Goal: Task Accomplishment & Management: Manage account settings

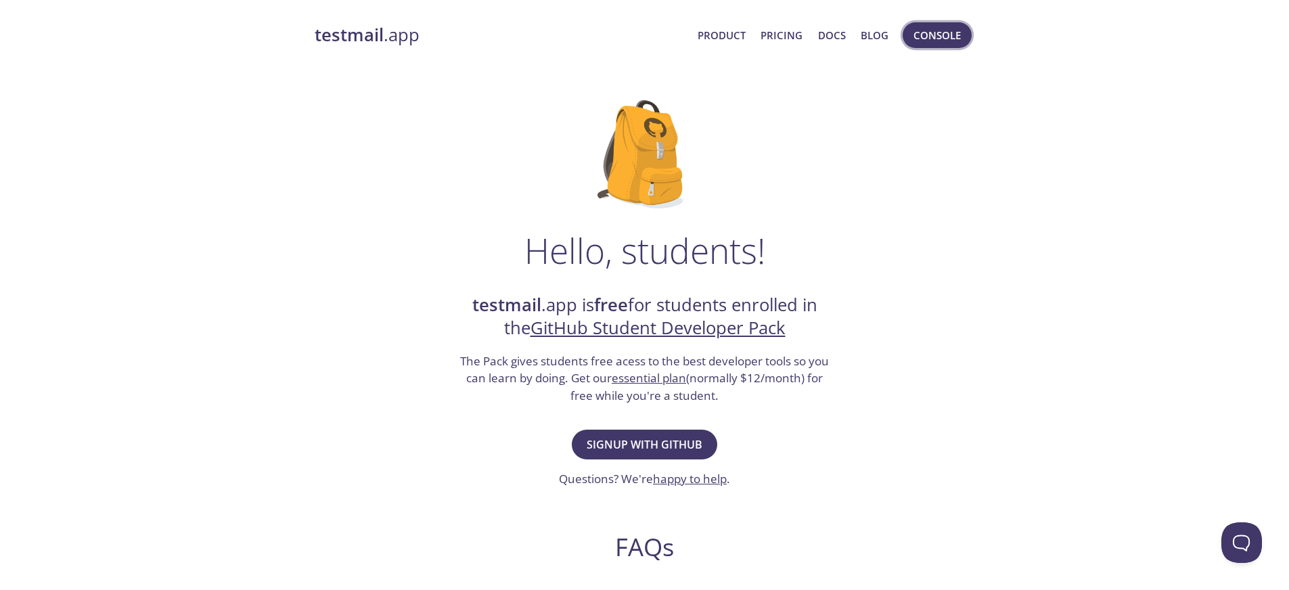
click at [928, 36] on span "Console" at bounding box center [936, 35] width 47 height 18
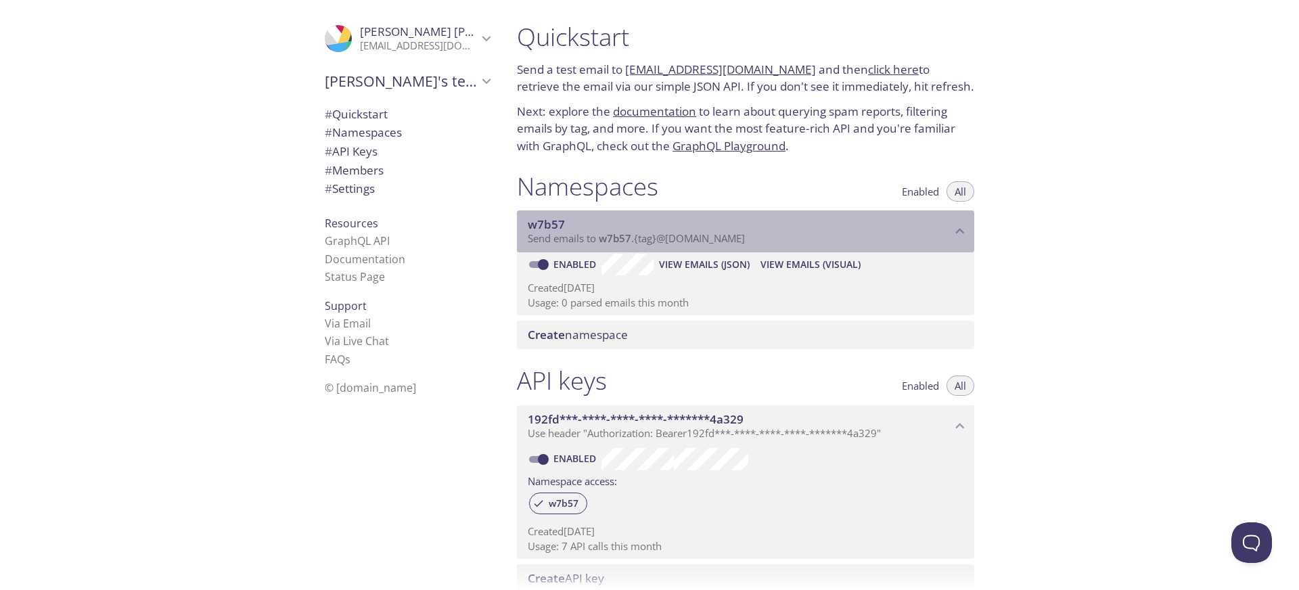
click at [700, 244] on span "Send emails to w7b57 . {tag} @[DOMAIN_NAME]" at bounding box center [636, 238] width 217 height 14
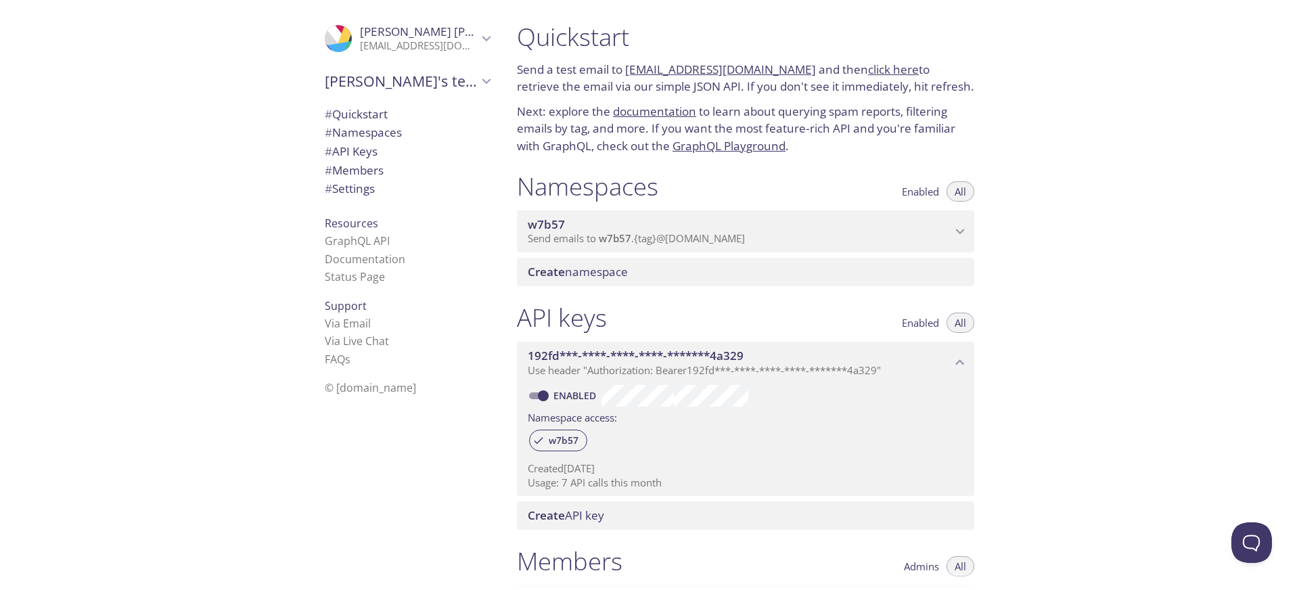
click at [657, 244] on span "Send emails to w7b57 . {tag} @[DOMAIN_NAME]" at bounding box center [636, 238] width 217 height 14
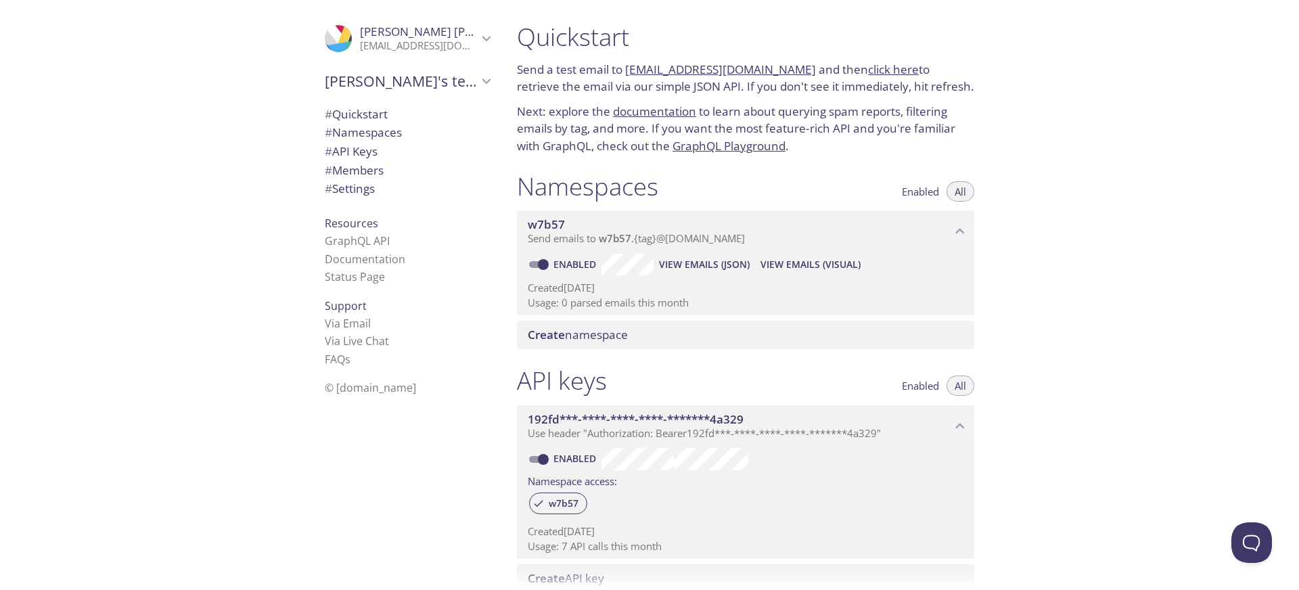
click at [785, 267] on span "View Emails (Visual)" at bounding box center [810, 264] width 100 height 16
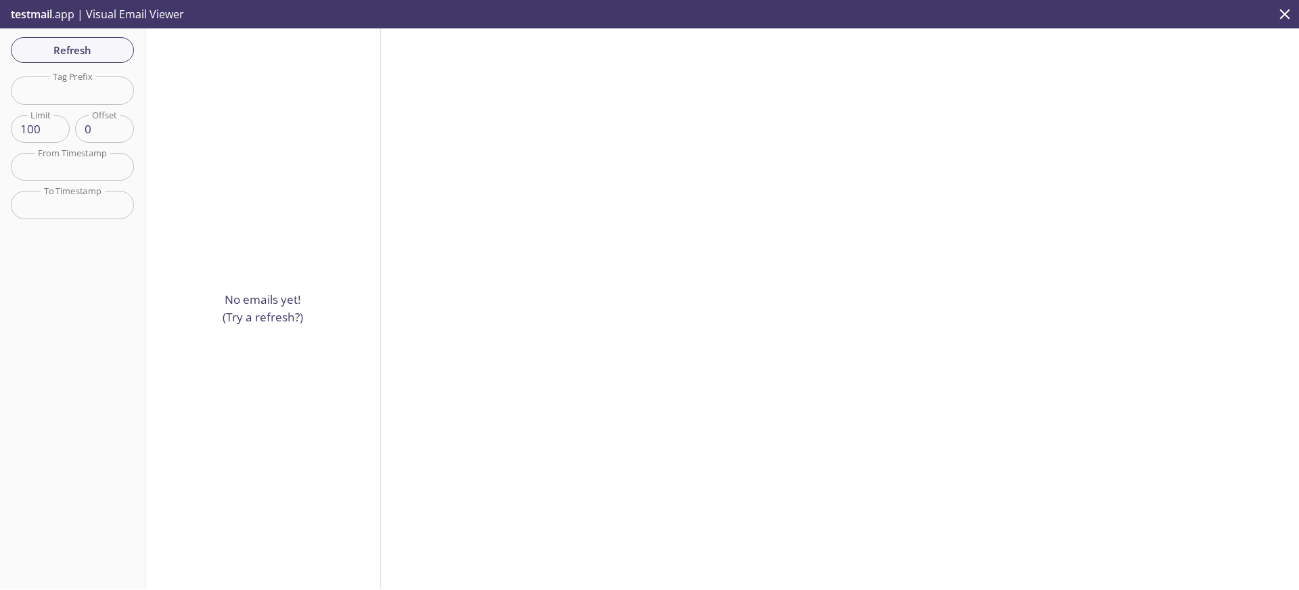
click at [85, 89] on input "text" at bounding box center [72, 90] width 123 height 28
type input "ssd"
click at [262, 311] on p "No emails yet! (Try a refresh?)" at bounding box center [263, 308] width 81 height 35
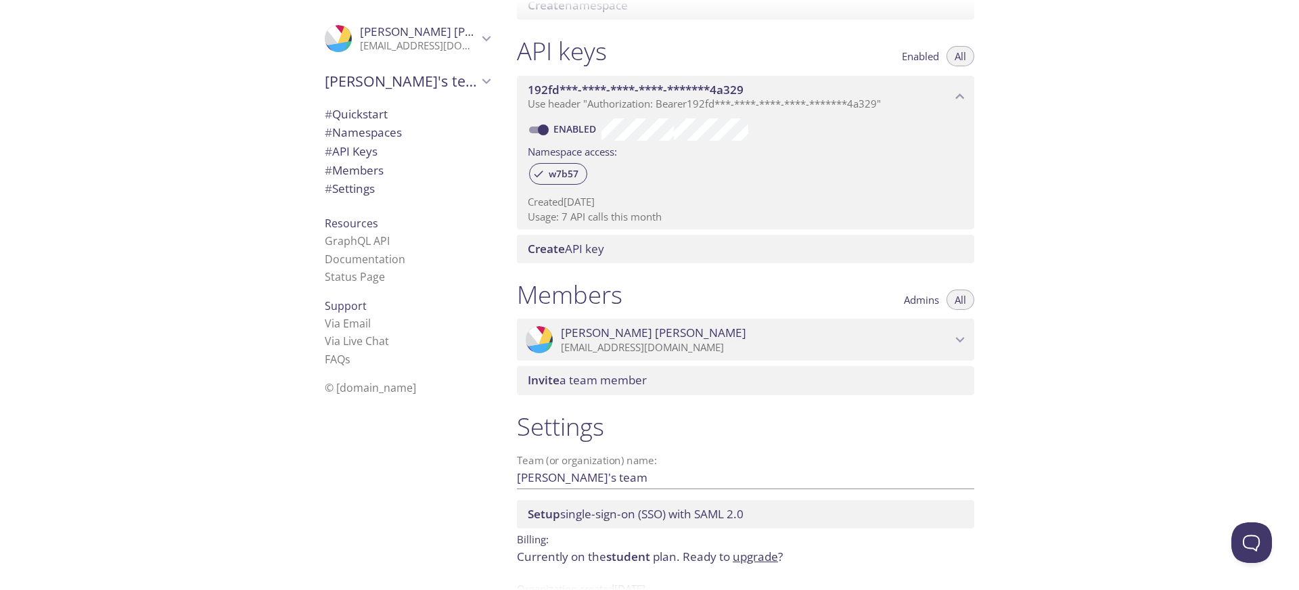
scroll to position [372, 0]
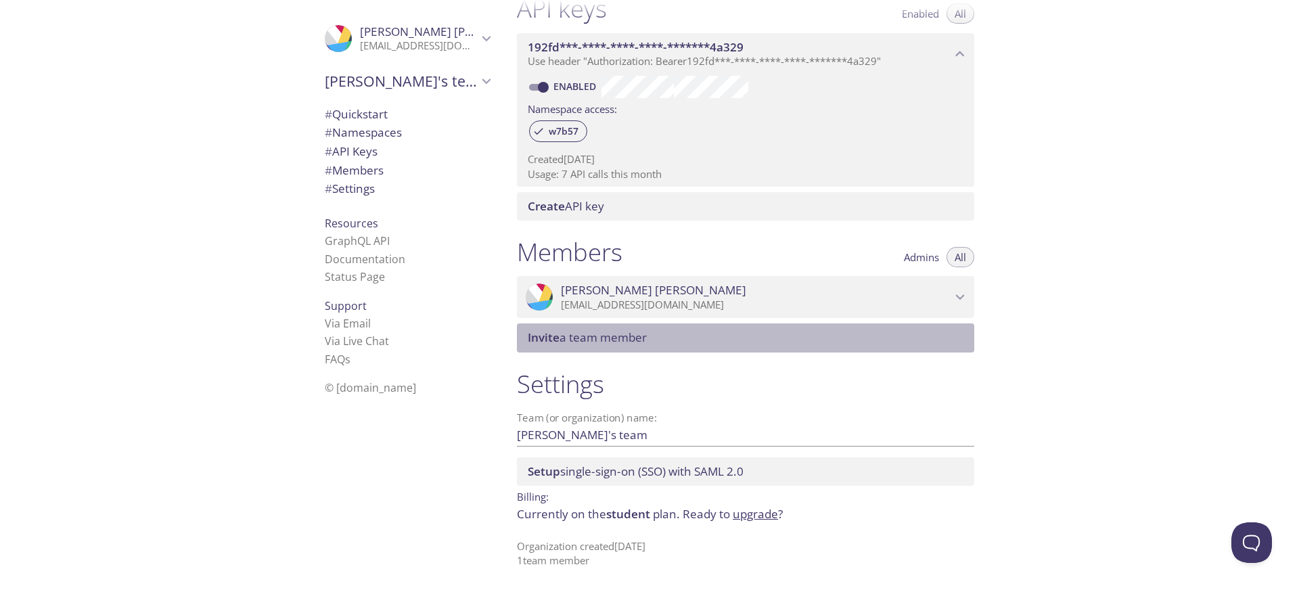
click at [886, 332] on span "Invite a team member" at bounding box center [748, 337] width 441 height 15
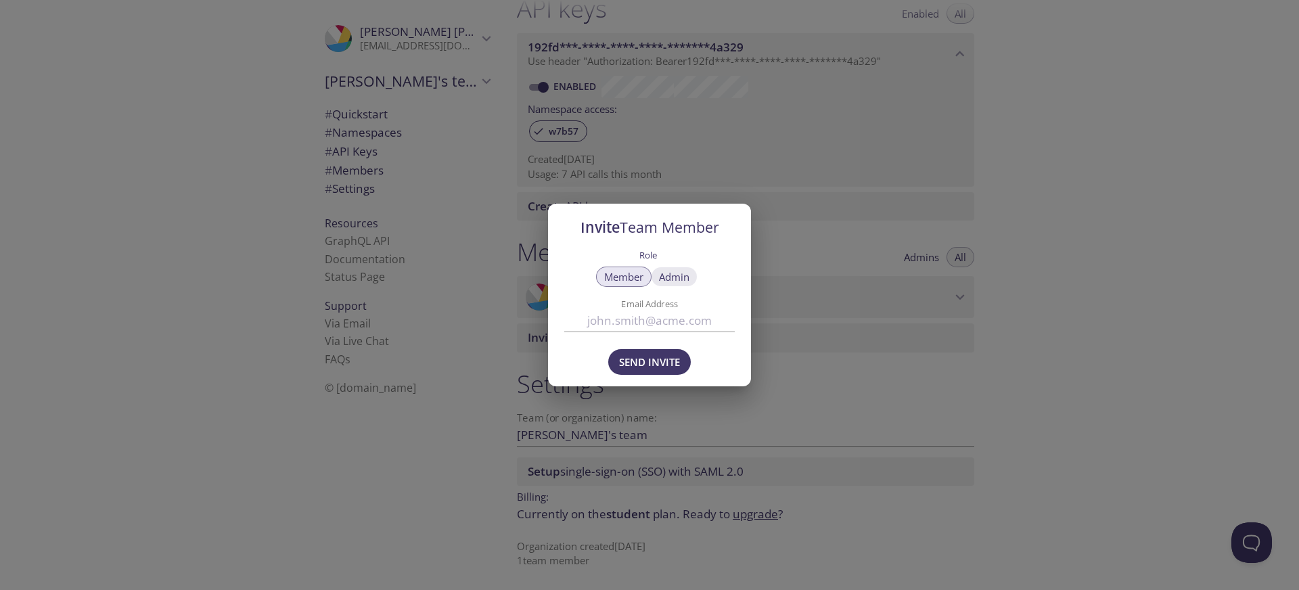
click at [675, 277] on span "Admin" at bounding box center [674, 277] width 30 height 0
click at [624, 283] on button "Member" at bounding box center [623, 277] width 55 height 20
click at [786, 408] on div "Invite Team Member Role Member Admin Email Address Send Invite" at bounding box center [649, 295] width 1299 height 590
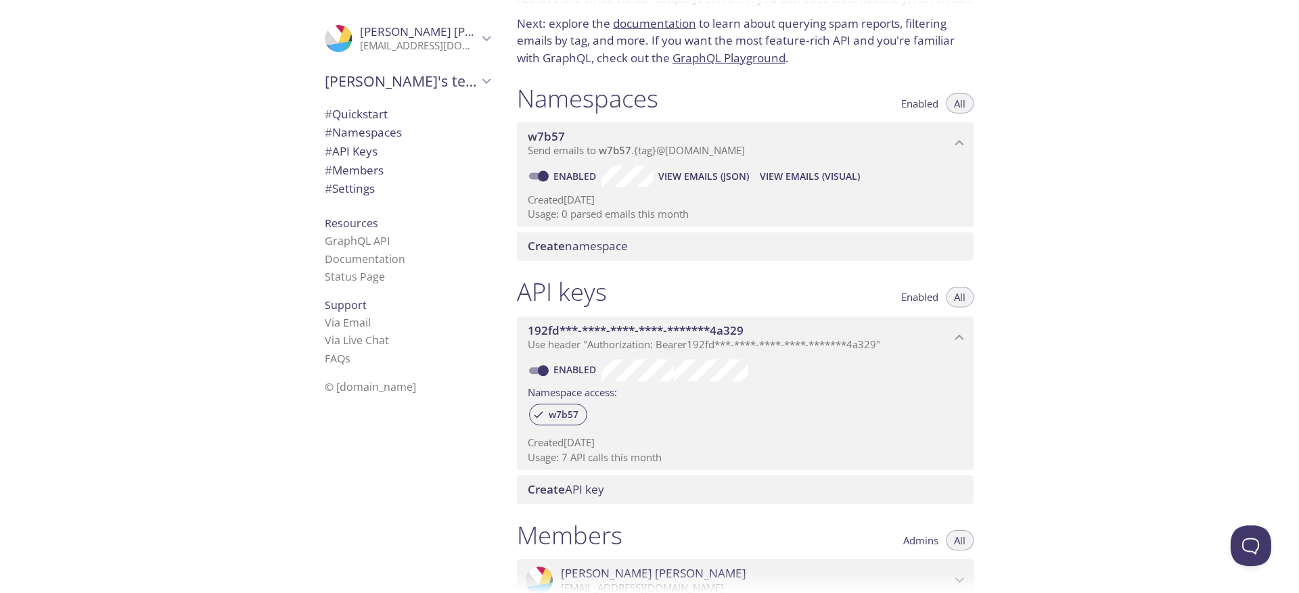
scroll to position [99, 0]
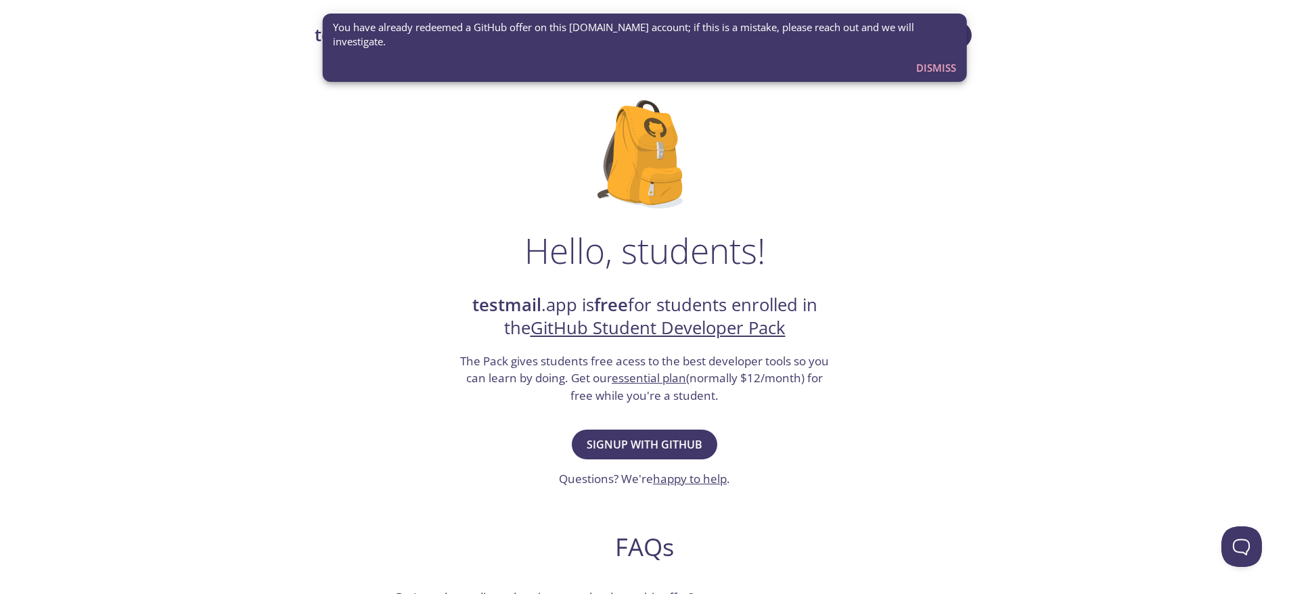
drag, startPoint x: 388, startPoint y: 35, endPoint x: 312, endPoint y: 32, distance: 76.5
click at [312, 32] on div "testmail .app Product Pricing Docs Blog Console Hello, students! testmail .app …" at bounding box center [644, 602] width 693 height 1176
click at [942, 62] on button "Dismiss" at bounding box center [936, 68] width 51 height 26
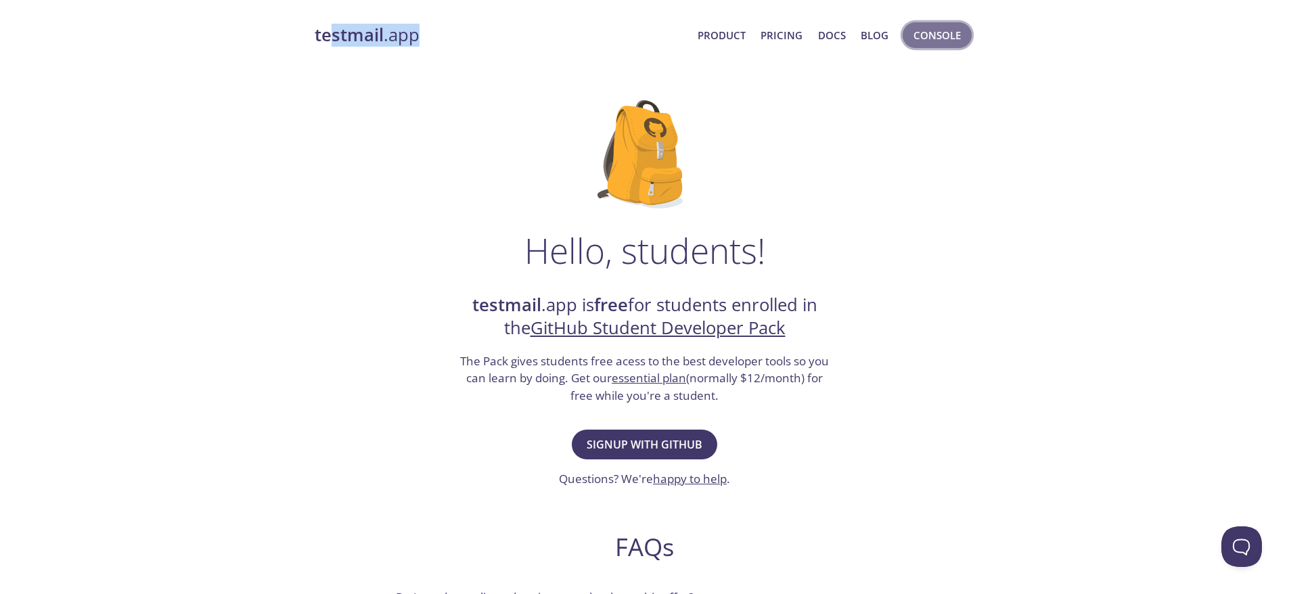
click at [936, 36] on span "Console" at bounding box center [936, 35] width 47 height 18
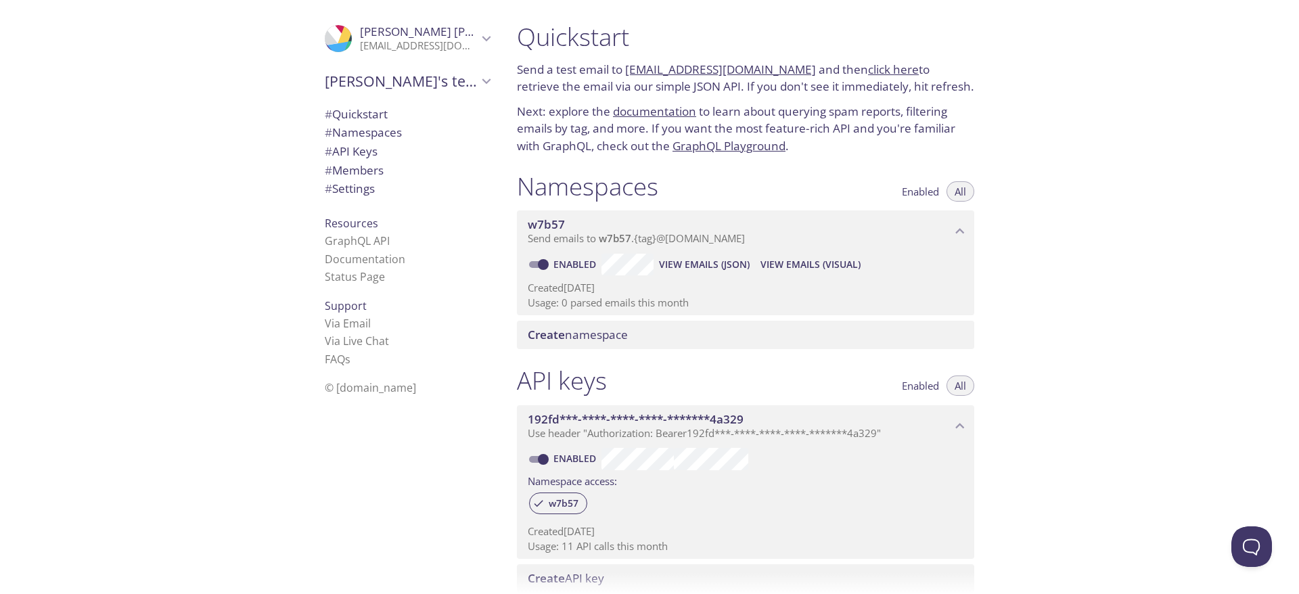
click at [598, 336] on span "Create namespace" at bounding box center [578, 335] width 100 height 16
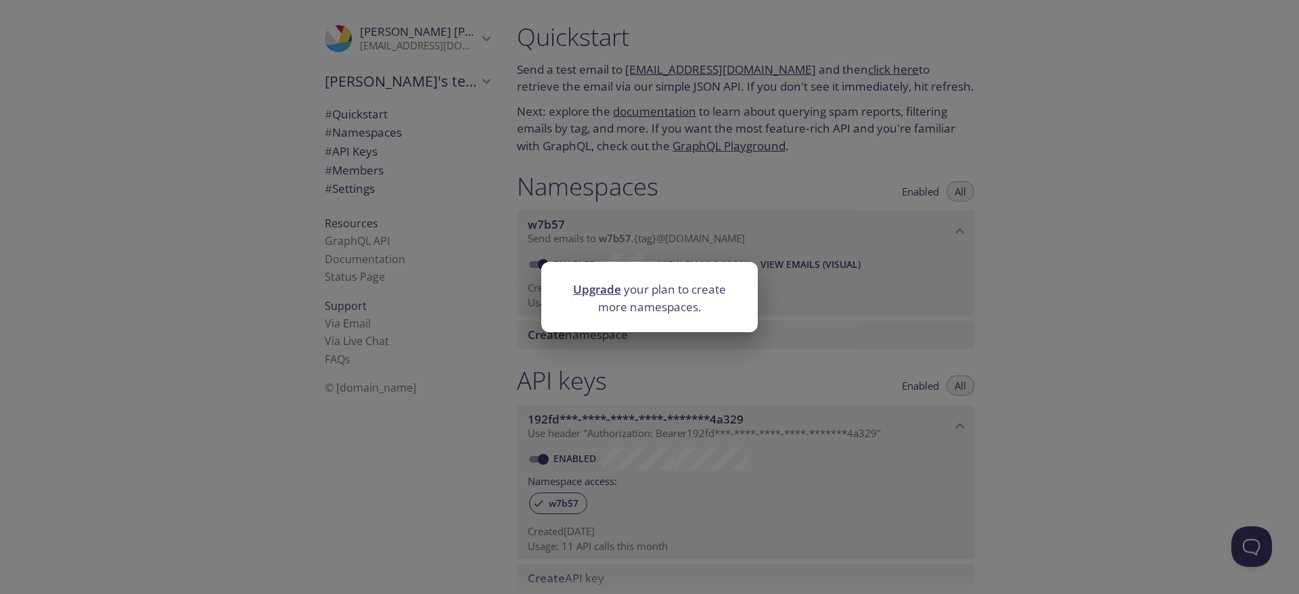
click at [649, 344] on div "Upgrade your plan to create more namespaces." at bounding box center [649, 297] width 1299 height 594
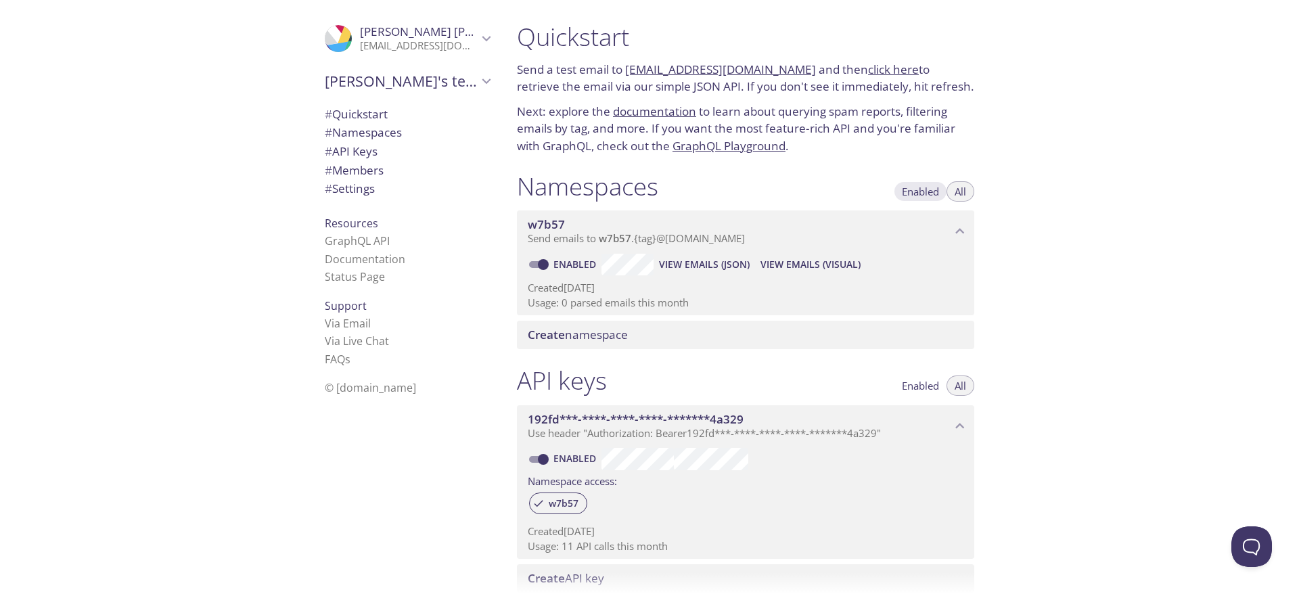
click at [913, 191] on span "Enabled" at bounding box center [920, 191] width 37 height 0
click at [969, 195] on button "All" at bounding box center [960, 191] width 28 height 20
click at [934, 191] on span "Enabled" at bounding box center [920, 191] width 37 height 0
click at [961, 191] on span "All" at bounding box center [961, 191] width 12 height 0
click at [912, 200] on button "Enabled" at bounding box center [920, 191] width 53 height 20
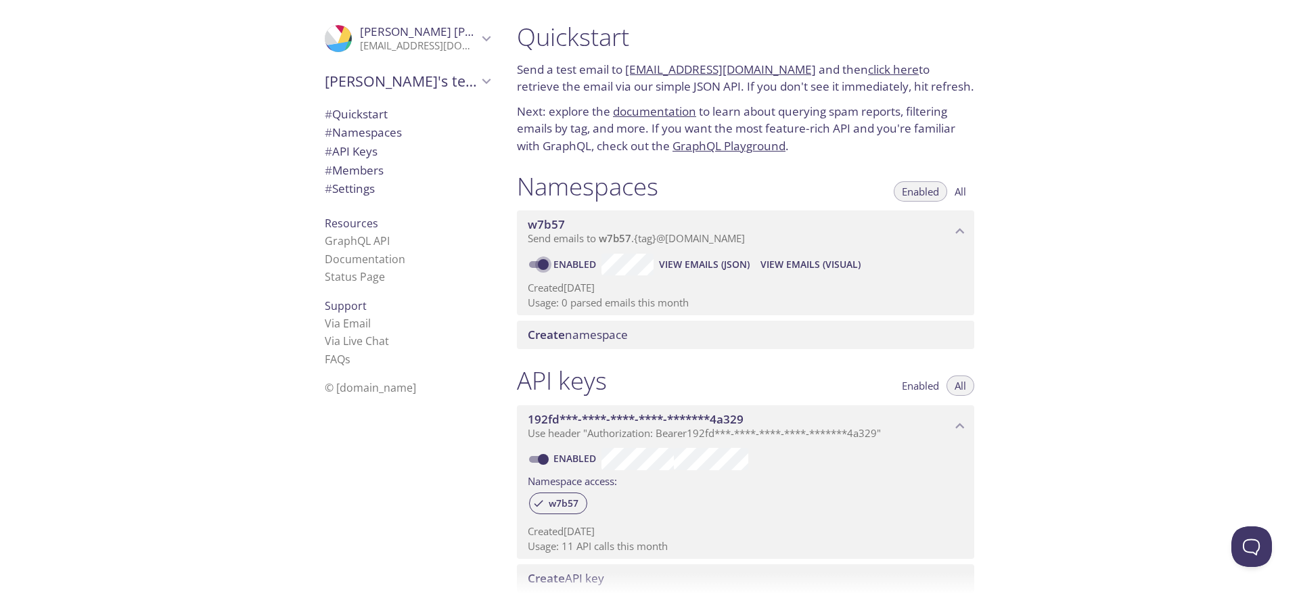
click at [544, 263] on input "Enabled" at bounding box center [543, 264] width 49 height 16
checkbox input "false"
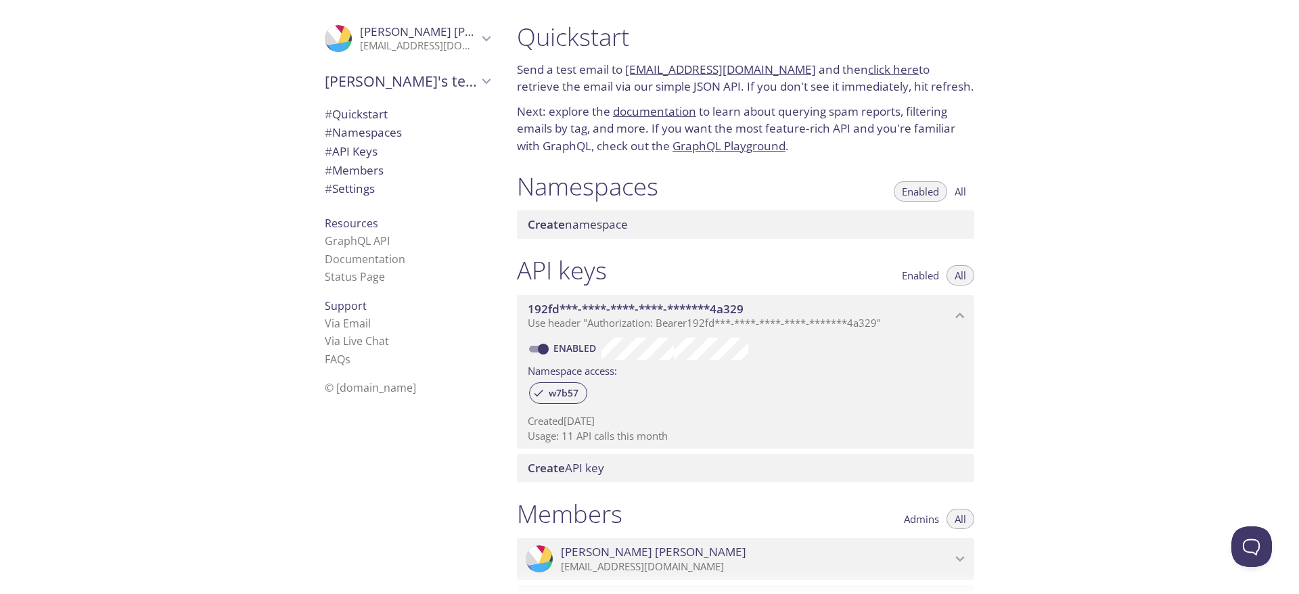
click at [568, 230] on span "Create namespace" at bounding box center [578, 224] width 100 height 16
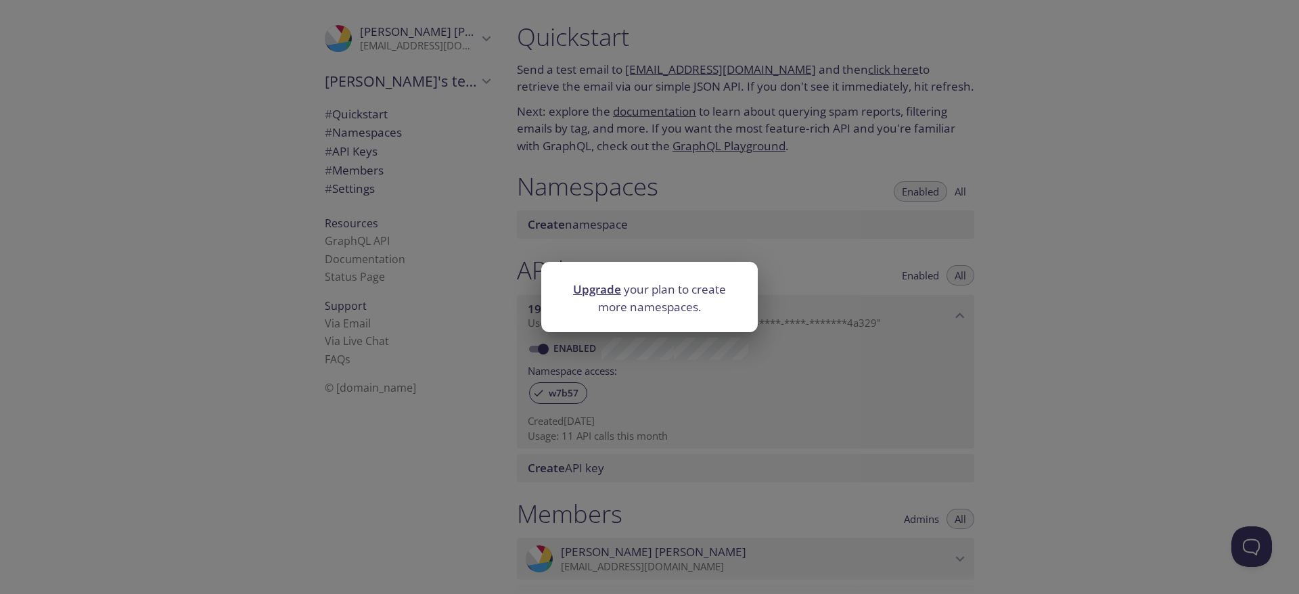
click at [745, 243] on div "Upgrade your plan to create more namespaces." at bounding box center [649, 297] width 1299 height 594
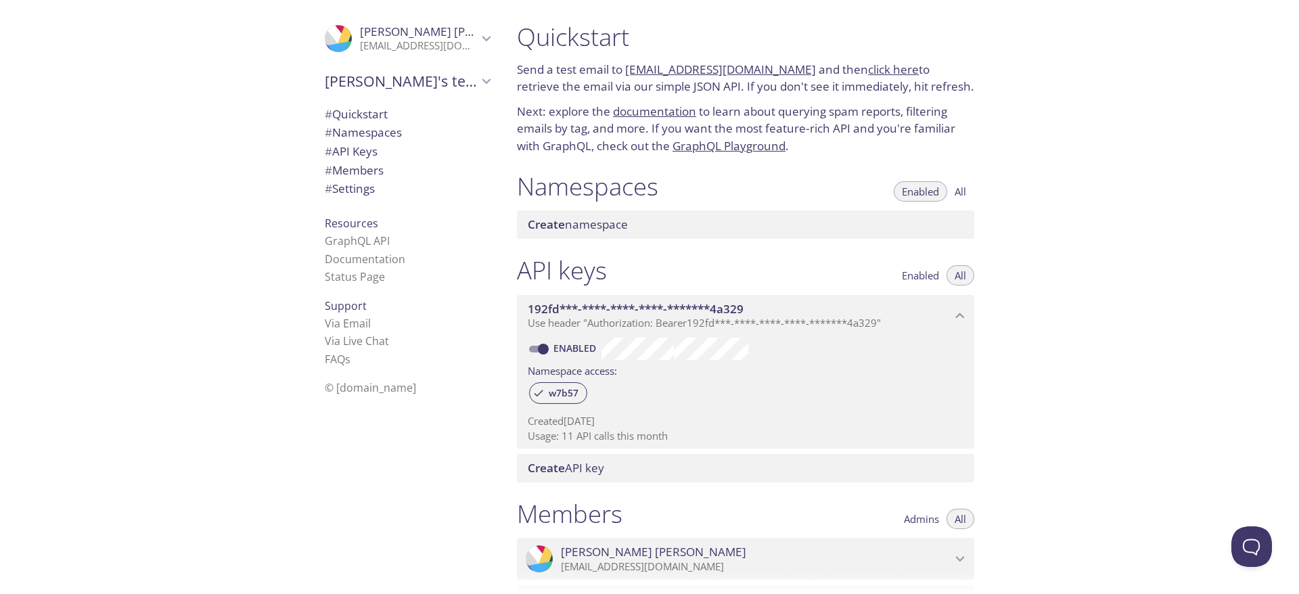
click at [962, 191] on span "All" at bounding box center [961, 191] width 12 height 0
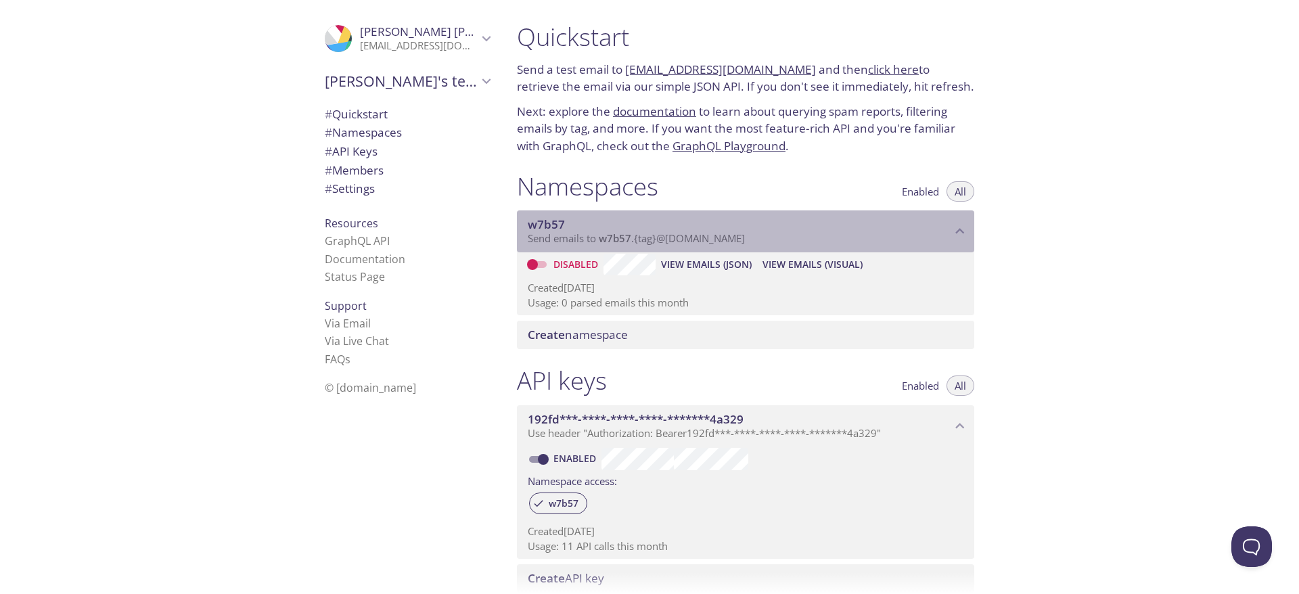
click at [555, 221] on span "w7b57" at bounding box center [546, 224] width 37 height 16
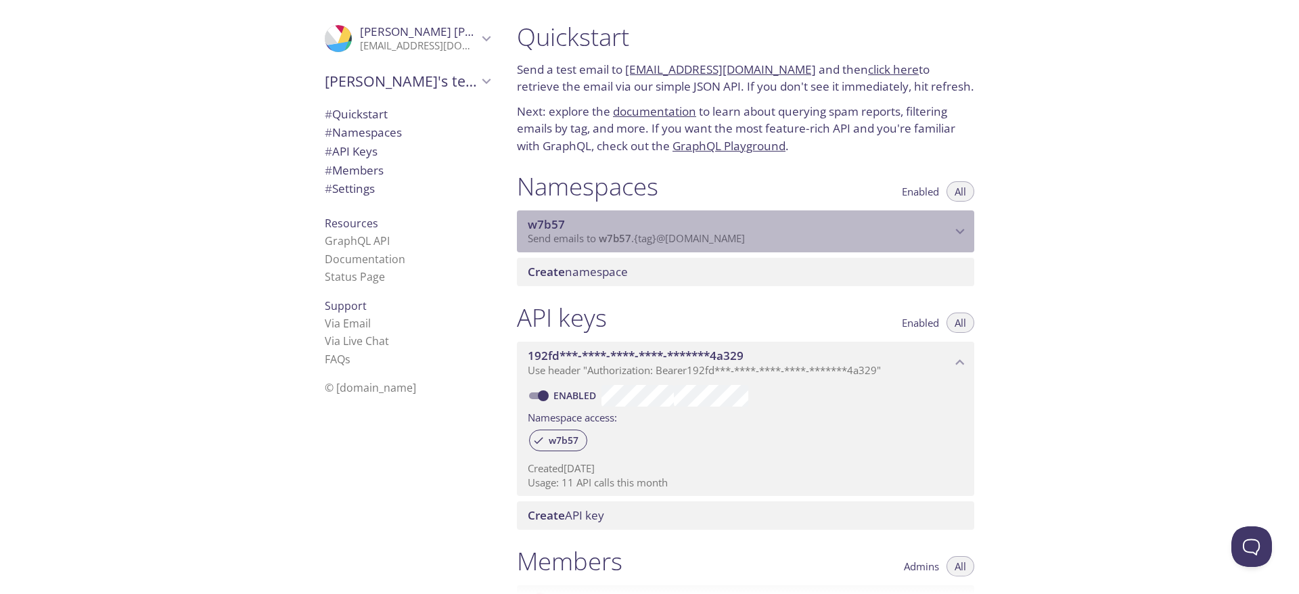
click at [555, 221] on span "w7b57" at bounding box center [546, 224] width 37 height 16
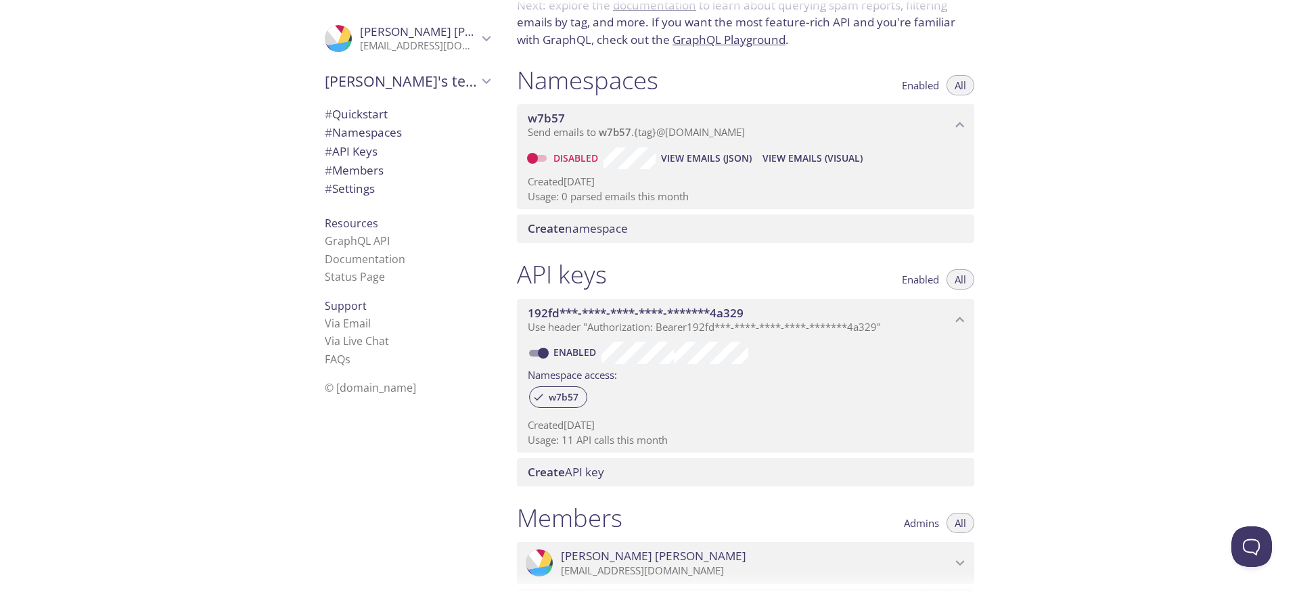
scroll to position [106, 0]
click at [545, 235] on span "Create" at bounding box center [546, 229] width 37 height 16
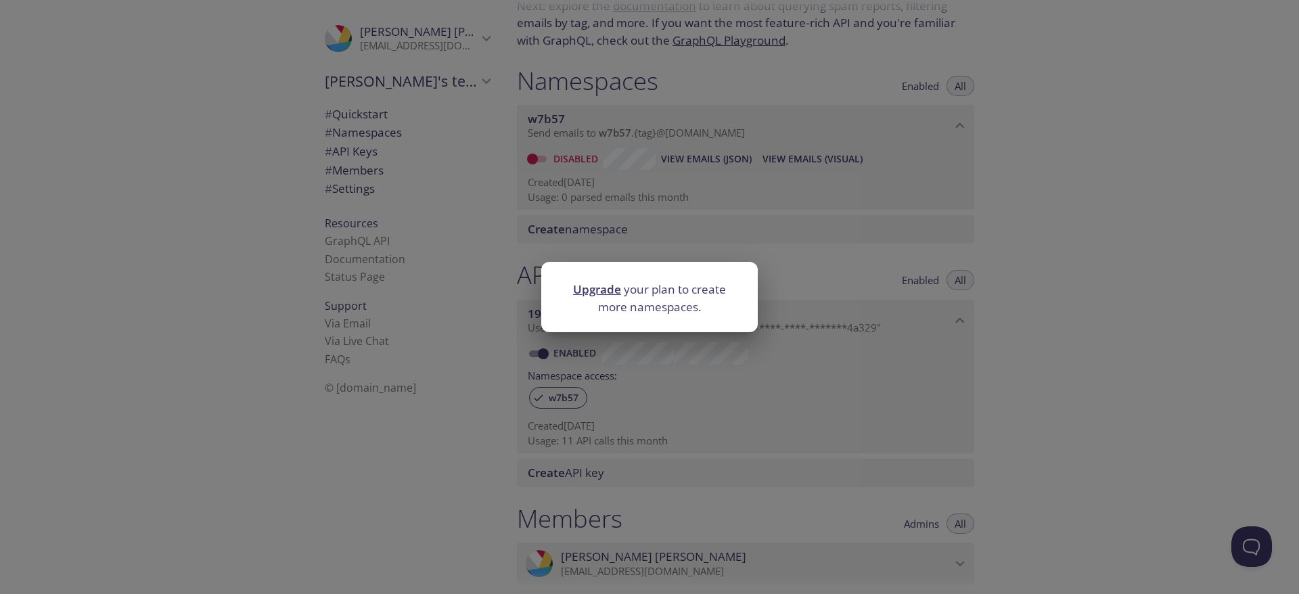
click at [739, 240] on div "Upgrade your plan to create more namespaces." at bounding box center [649, 297] width 1299 height 594
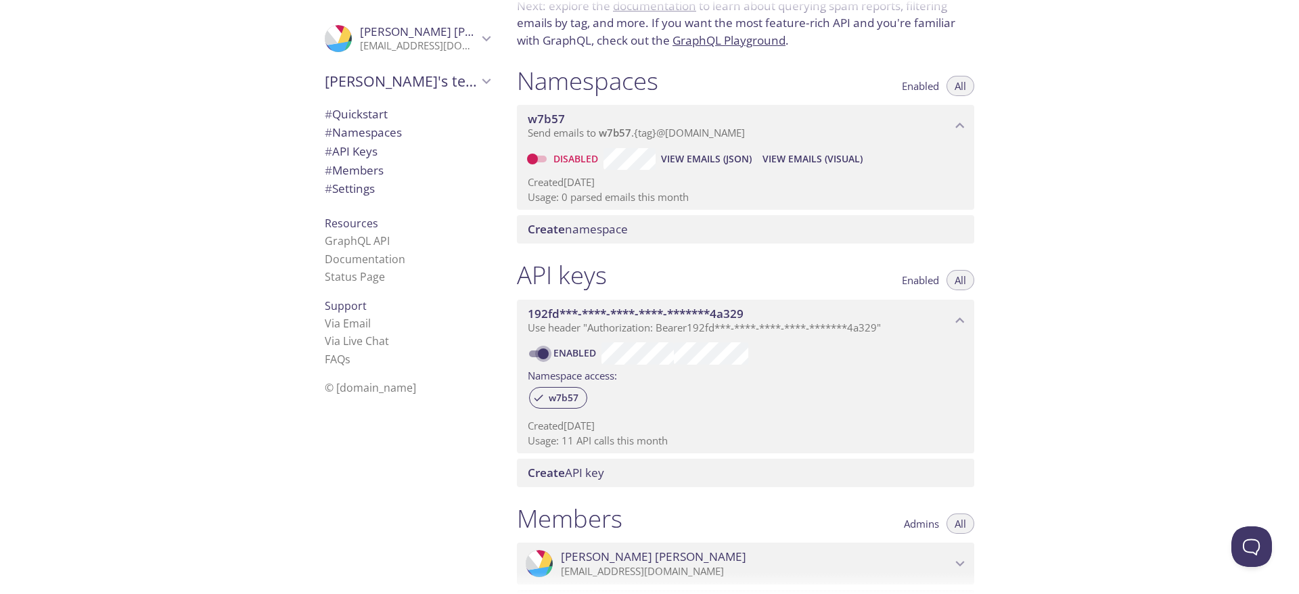
click at [541, 354] on input "Enabled" at bounding box center [543, 354] width 49 height 16
checkbox input "false"
click at [549, 480] on span "Create" at bounding box center [546, 473] width 37 height 16
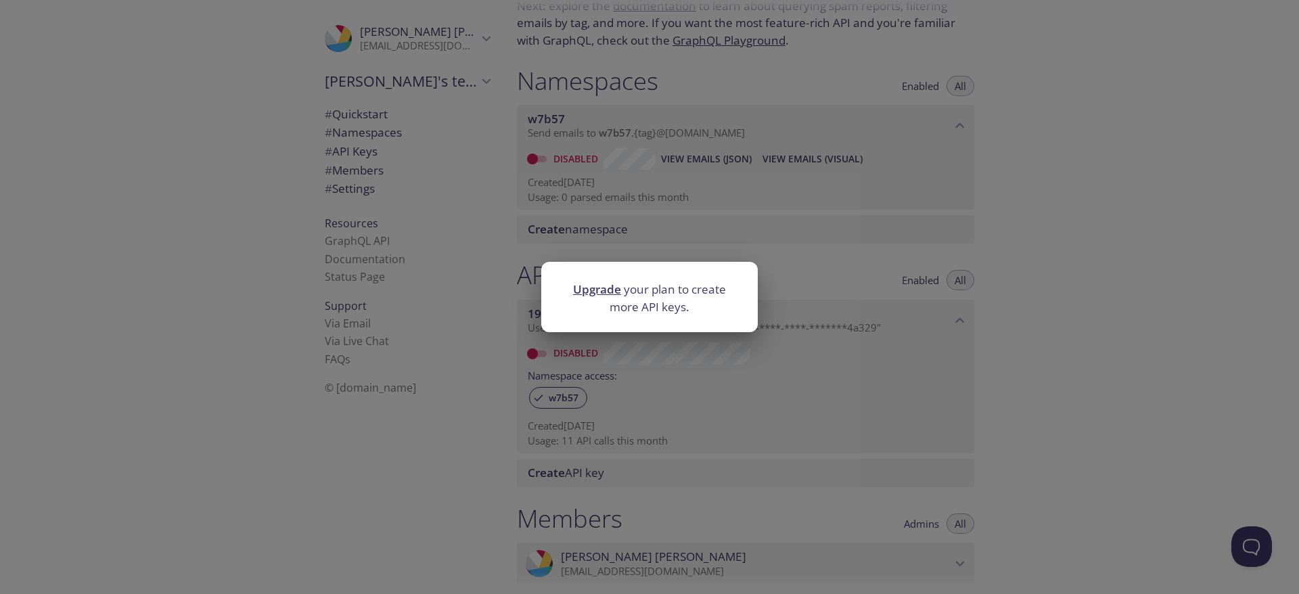
click at [549, 475] on div "Upgrade your plan to create more API keys." at bounding box center [649, 297] width 1299 height 594
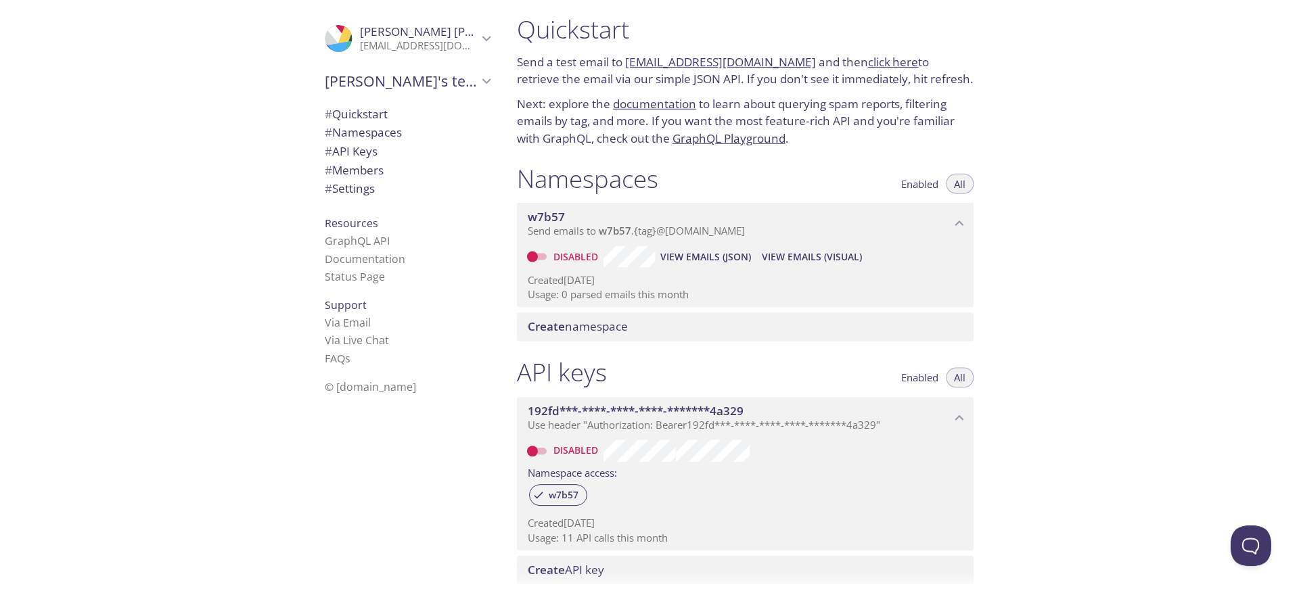
scroll to position [0, 0]
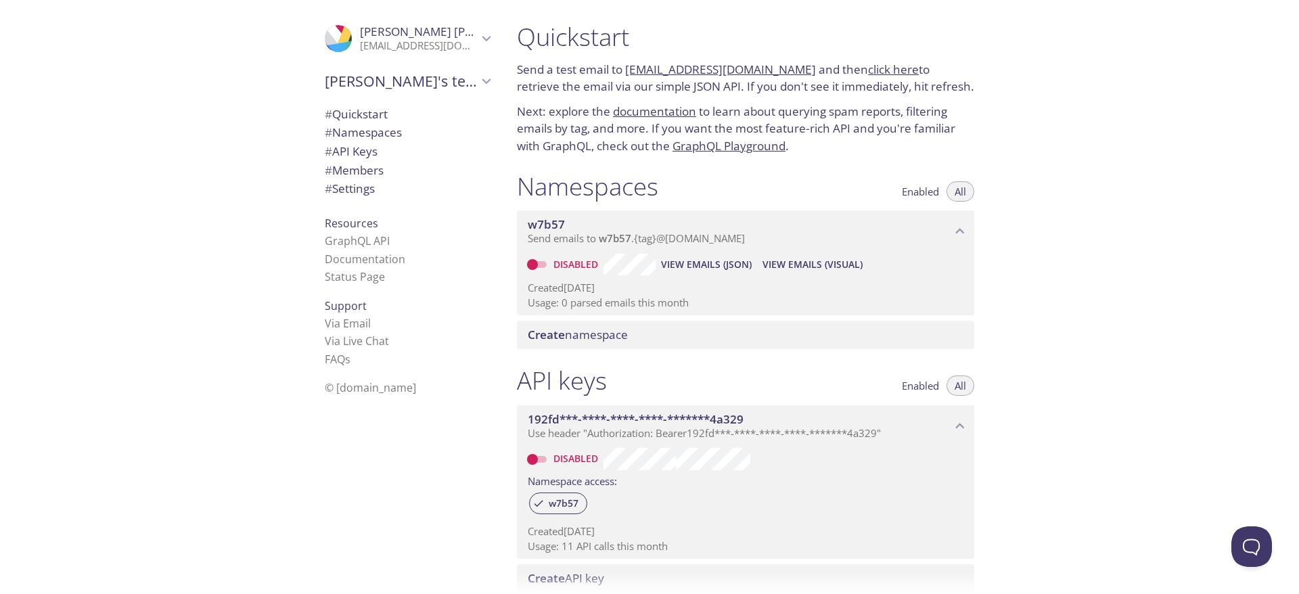
click at [884, 66] on link "click here" at bounding box center [893, 70] width 51 height 16
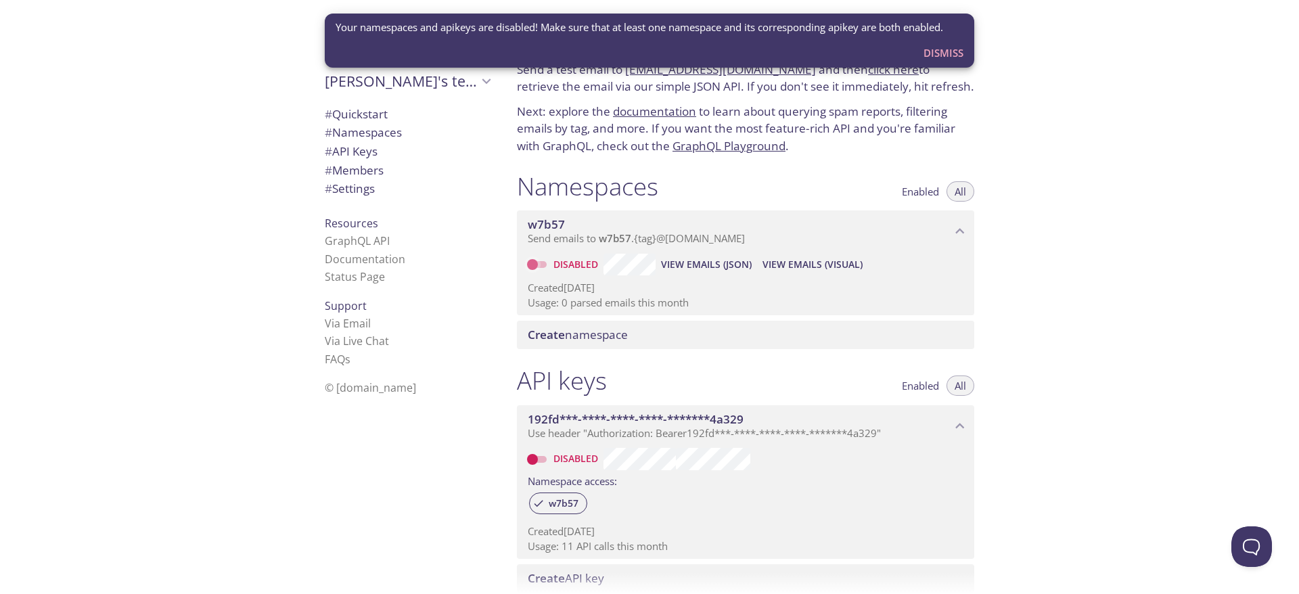
click at [540, 266] on input "Disabled" at bounding box center [532, 264] width 49 height 16
checkbox input "true"
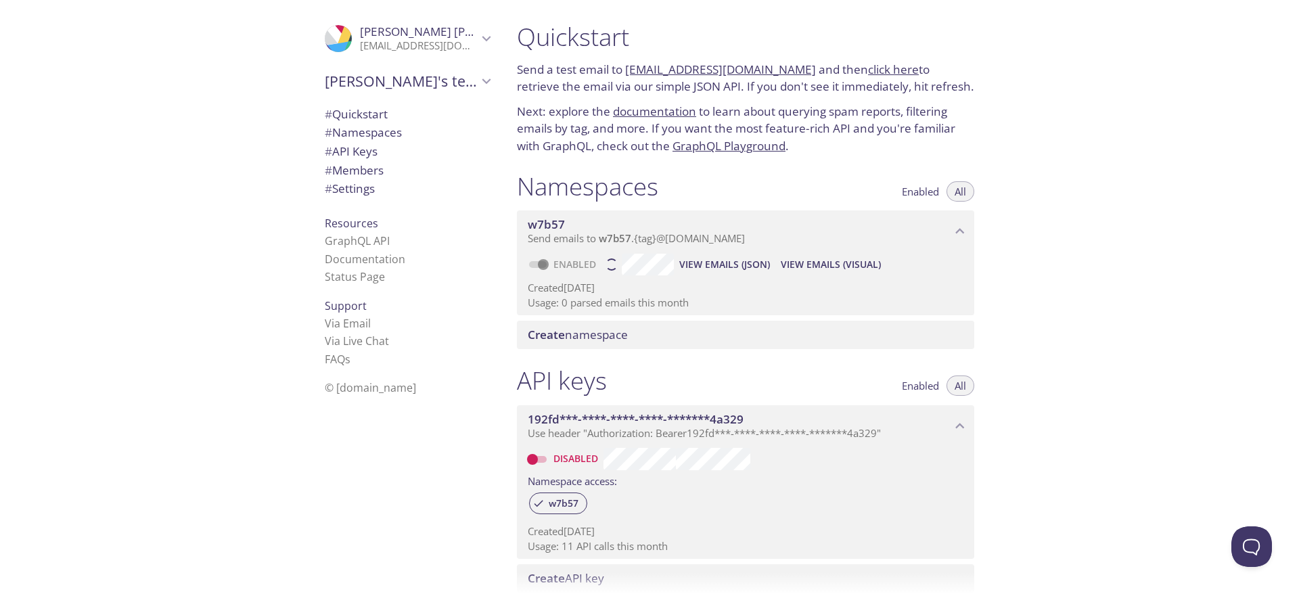
click at [877, 78] on p "Send a test email to w7b57.test@inbox.testmail.app and then click here to retri…" at bounding box center [745, 78] width 457 height 35
click at [877, 76] on link "click here" at bounding box center [893, 70] width 51 height 16
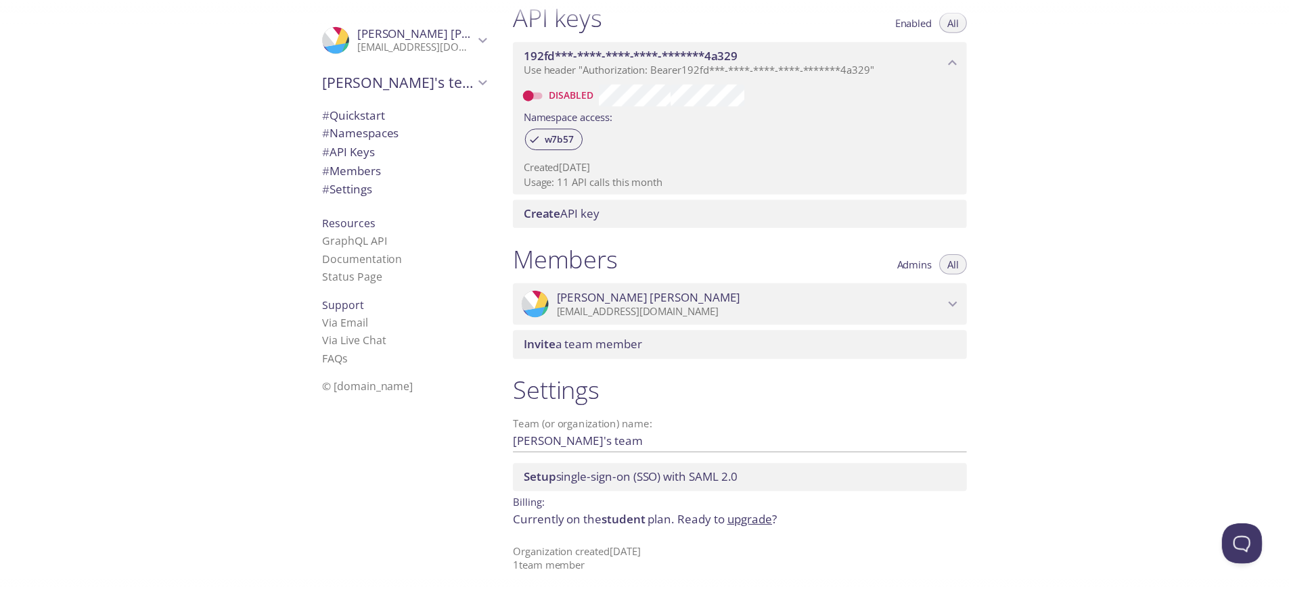
scroll to position [369, 0]
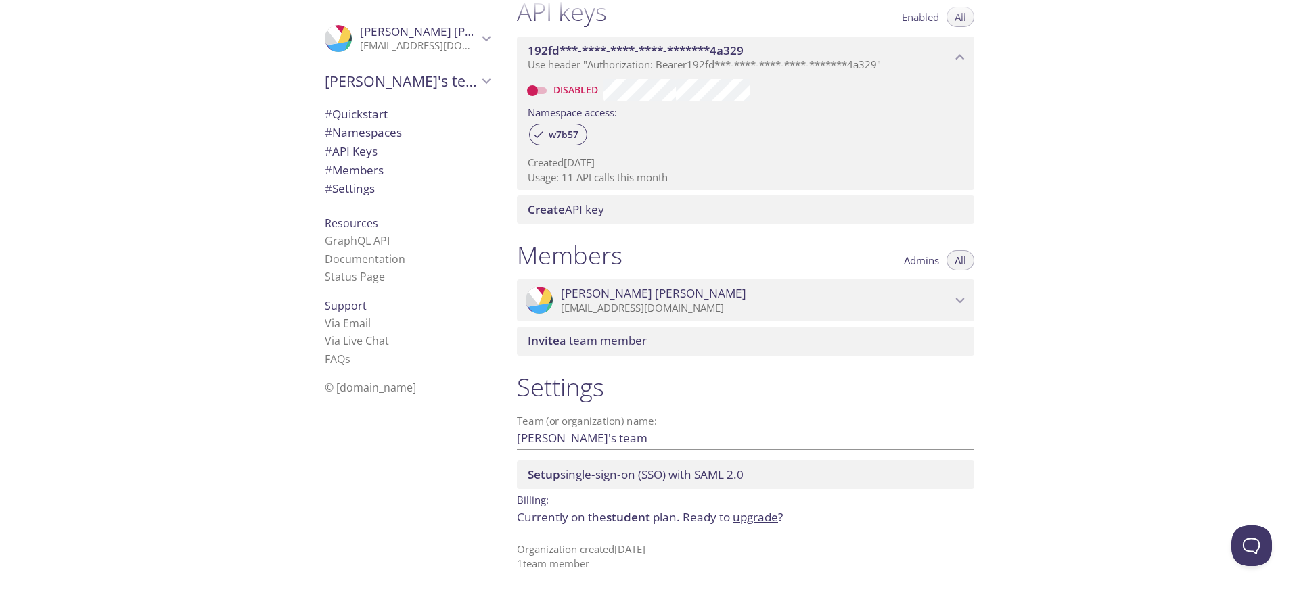
click at [743, 522] on link "upgrade" at bounding box center [755, 517] width 45 height 16
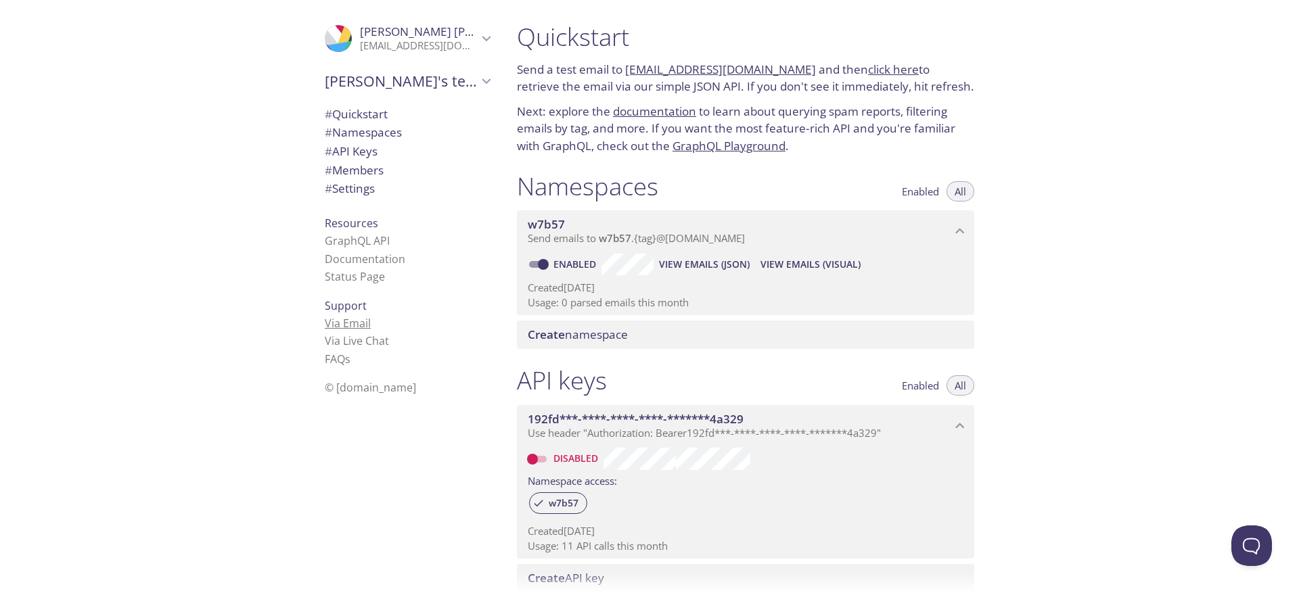
click at [336, 327] on link "Via Email" at bounding box center [348, 323] width 46 height 15
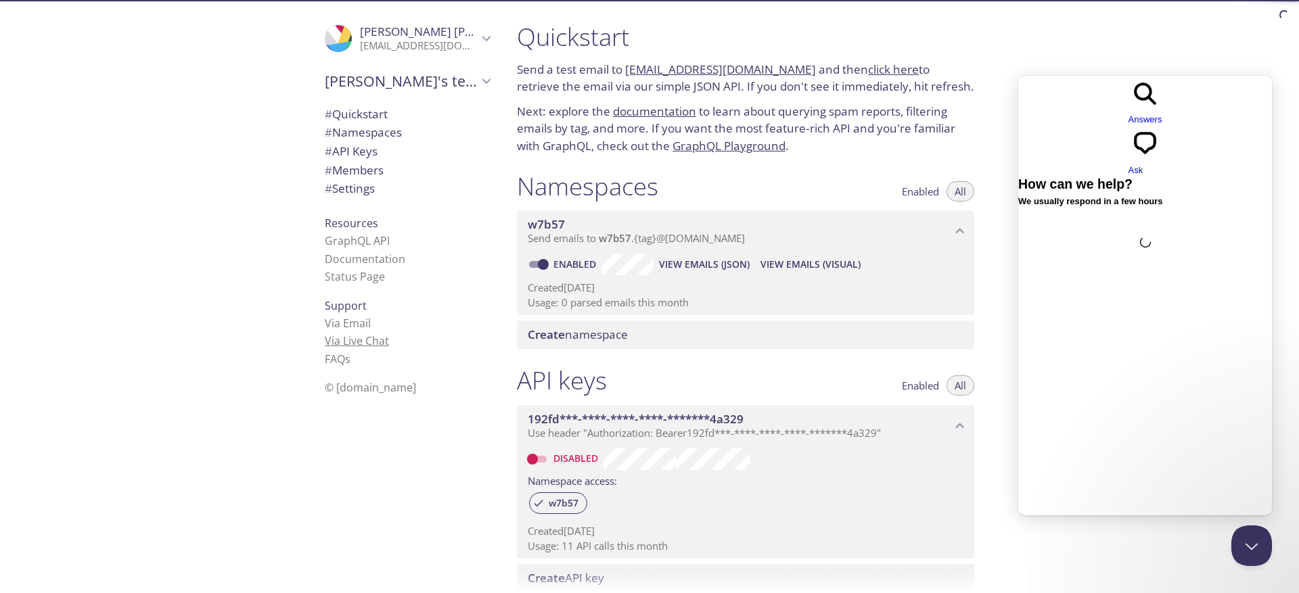
click at [340, 341] on link "Via Live Chat" at bounding box center [357, 341] width 64 height 15
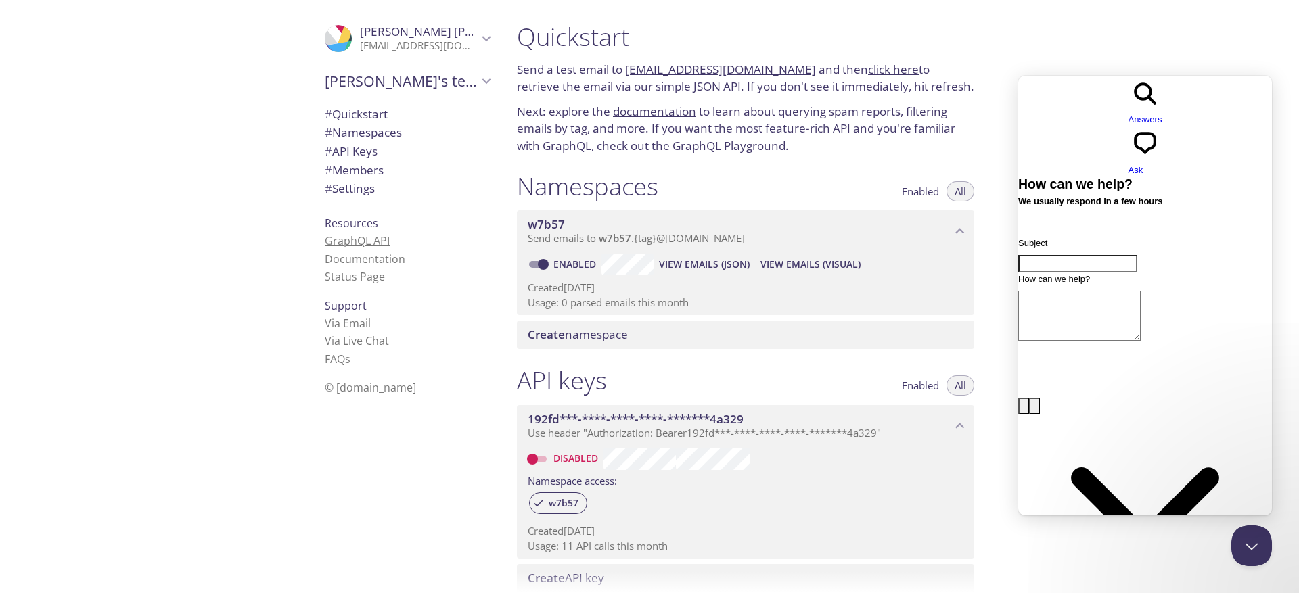
click at [350, 247] on link "GraphQL API" at bounding box center [357, 240] width 65 height 15
